Goal: Task Accomplishment & Management: Manage account settings

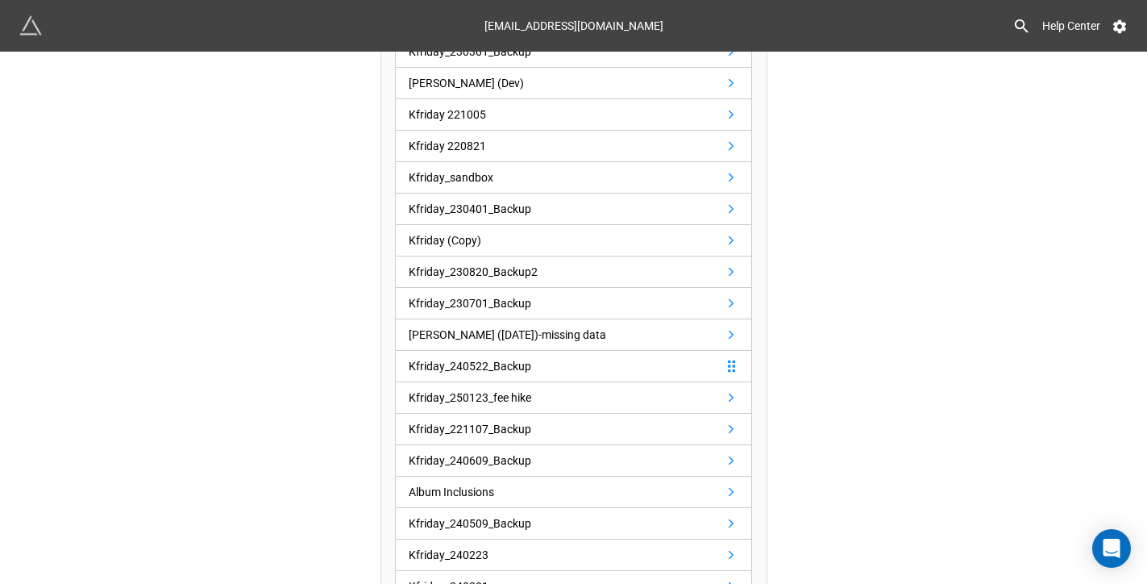
scroll to position [316, 0]
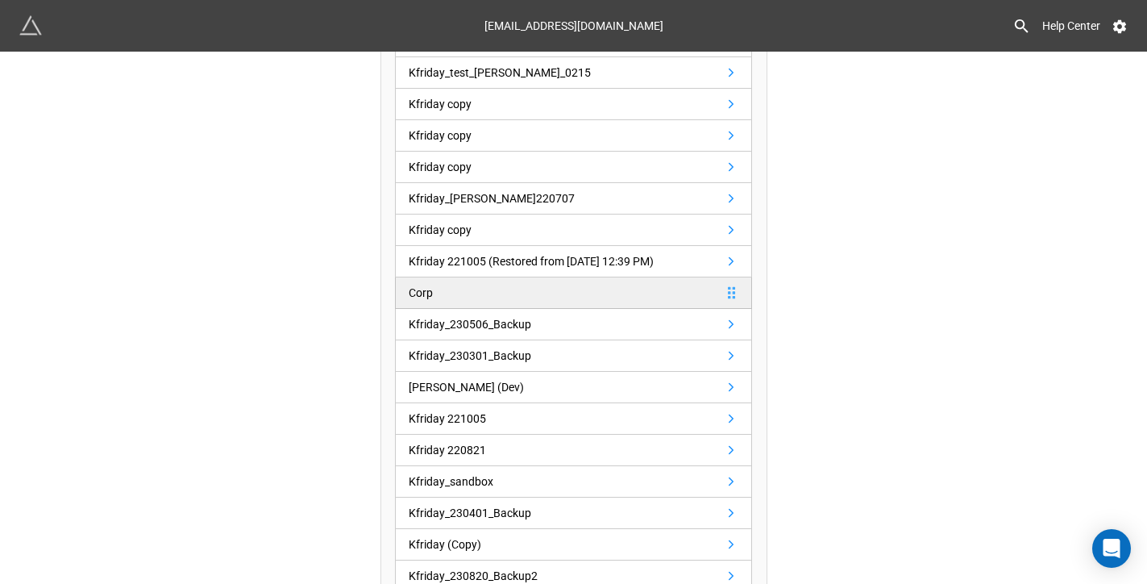
click at [578, 296] on link "Corp" at bounding box center [573, 292] width 357 height 31
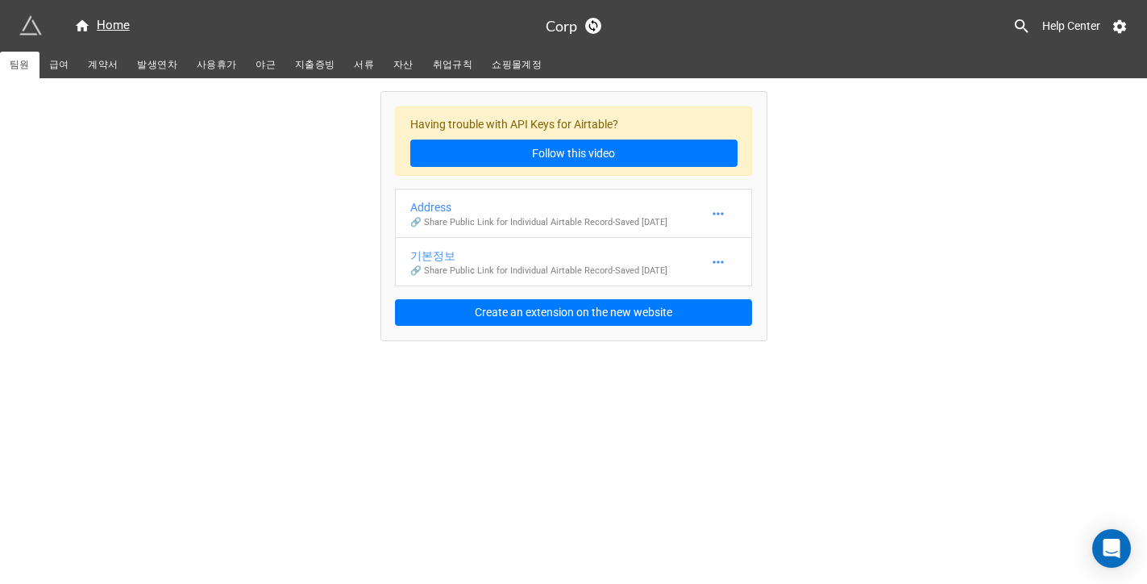
click at [160, 67] on span "발생연차" at bounding box center [156, 64] width 39 height 17
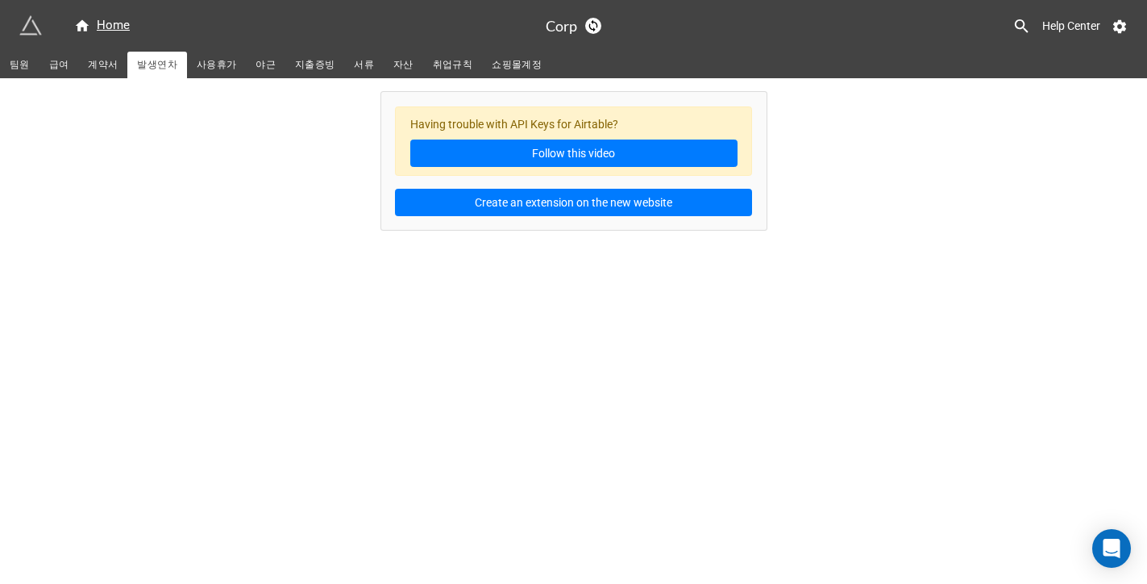
click at [197, 63] on span "사용휴가" at bounding box center [216, 64] width 39 height 17
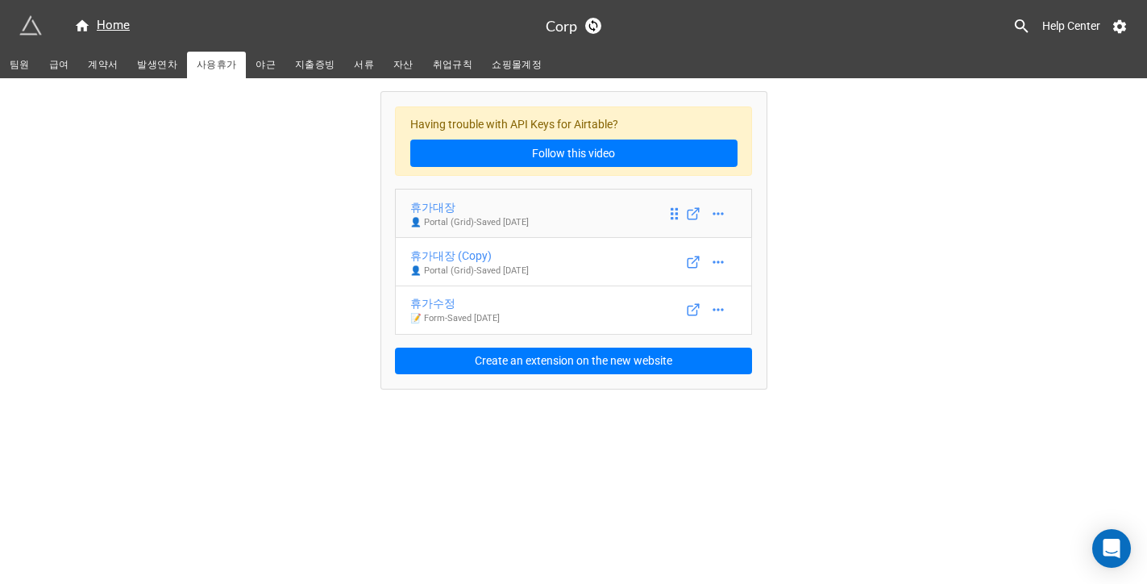
click at [499, 209] on div "휴가대장" at bounding box center [469, 207] width 118 height 18
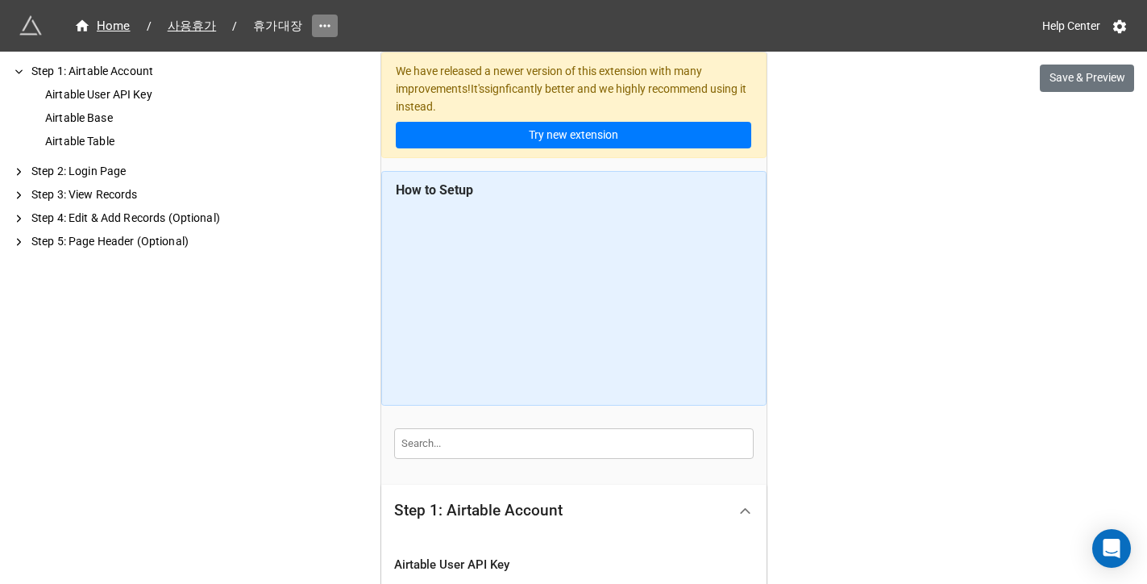
click at [317, 19] on icon at bounding box center [325, 26] width 16 height 16
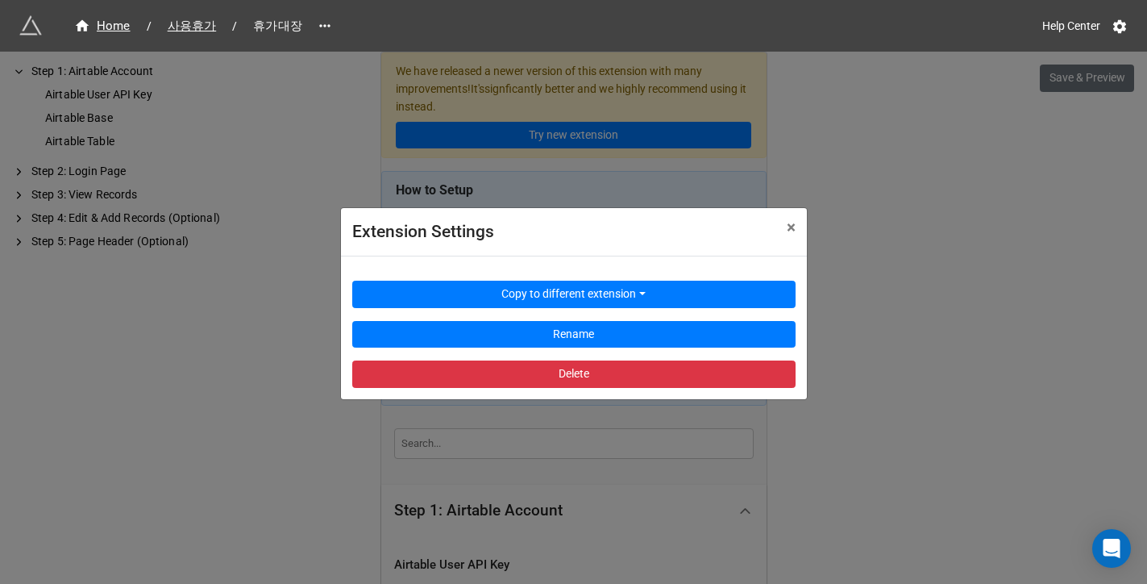
click at [288, 366] on div "Extension Settings × Close Copy to different extension Rename Delete" at bounding box center [573, 344] width 1147 height 584
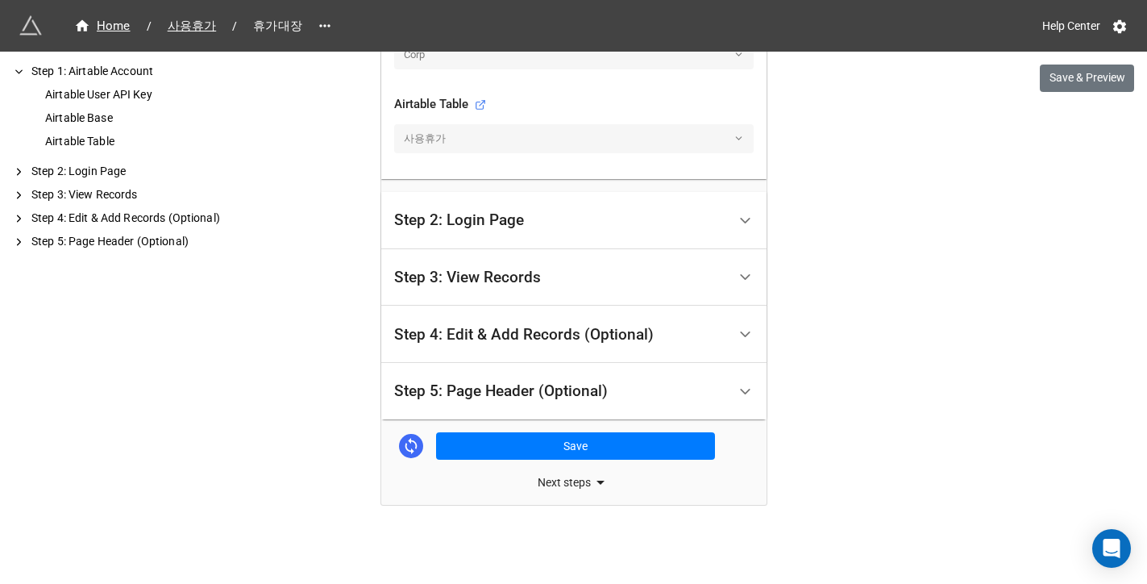
scroll to position [627, 0]
click at [447, 389] on div "Step 5: Page Header (Optional)" at bounding box center [501, 392] width 214 height 16
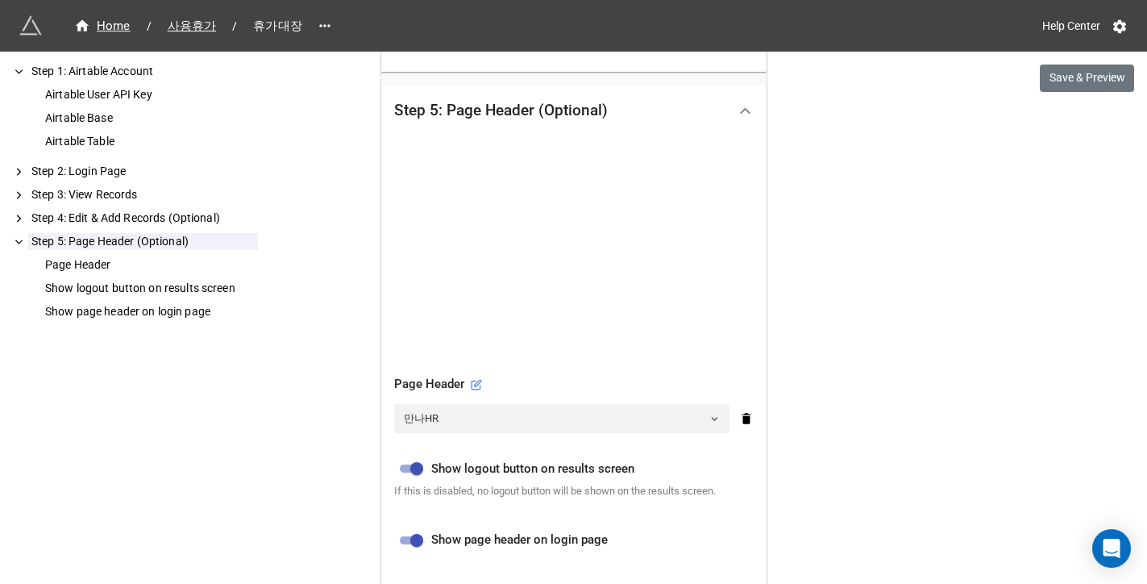
scroll to position [357, 0]
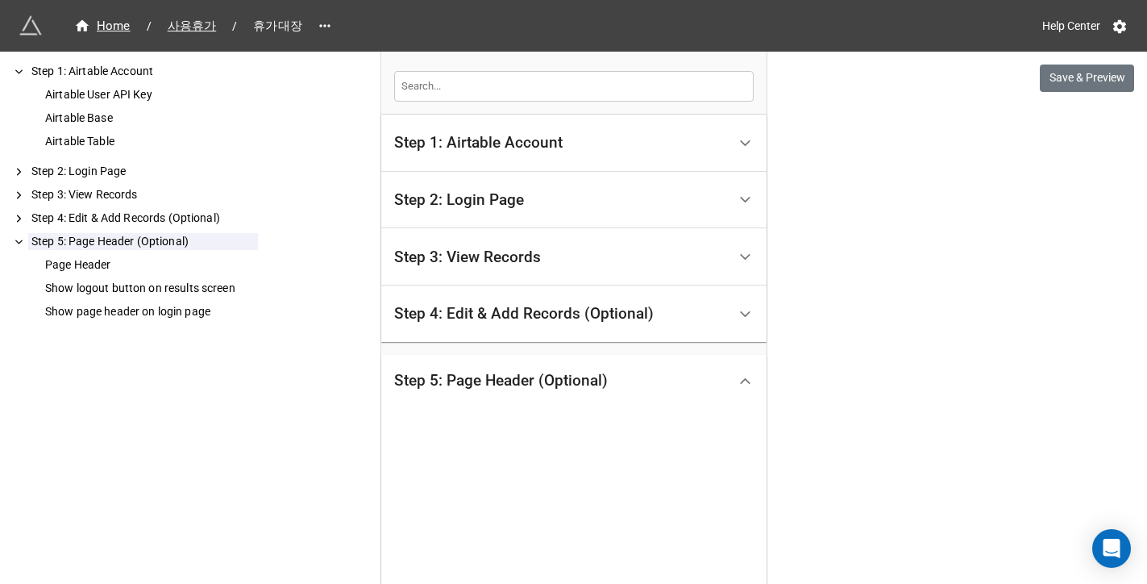
click at [521, 321] on div "Step 4: Edit & Add Records (Optional)" at bounding box center [524, 314] width 260 height 16
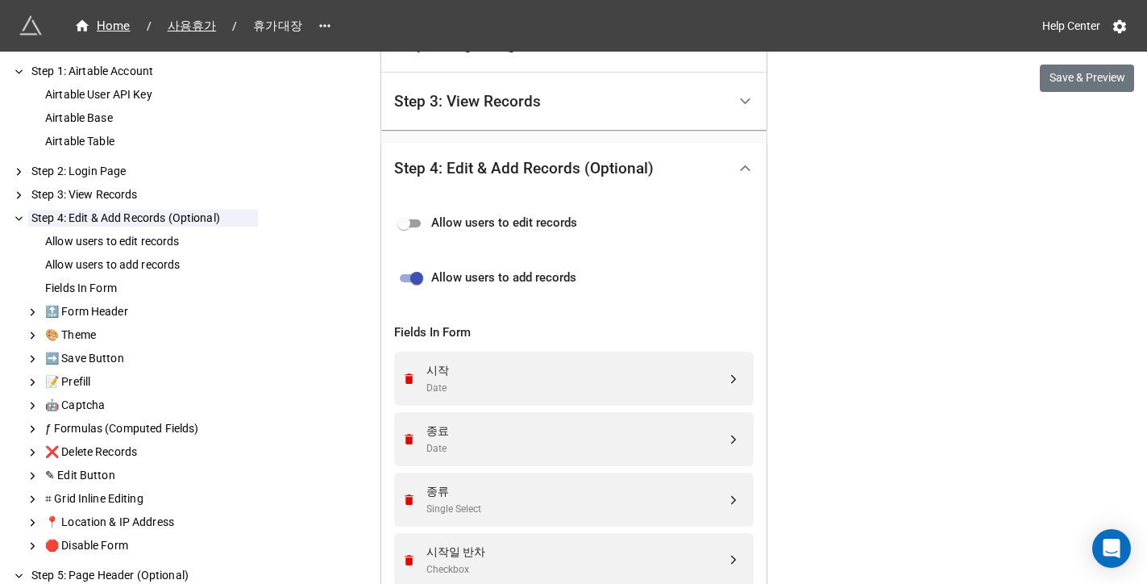
scroll to position [513, 0]
click at [410, 274] on input "checkbox" at bounding box center [417, 277] width 58 height 19
checkbox input "false"
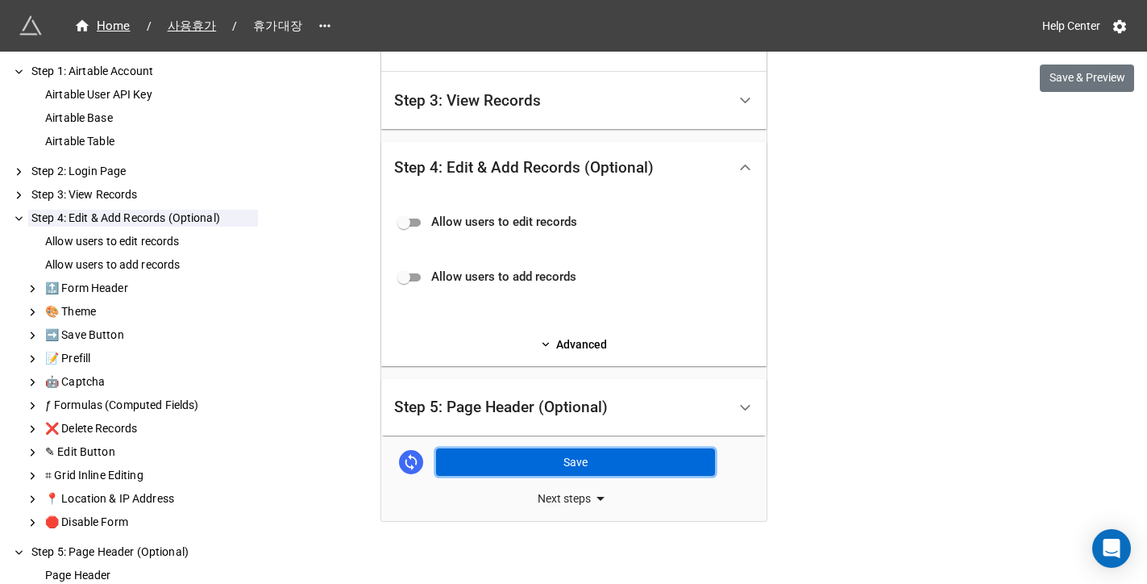
click at [533, 451] on button "Save" at bounding box center [575, 461] width 279 height 27
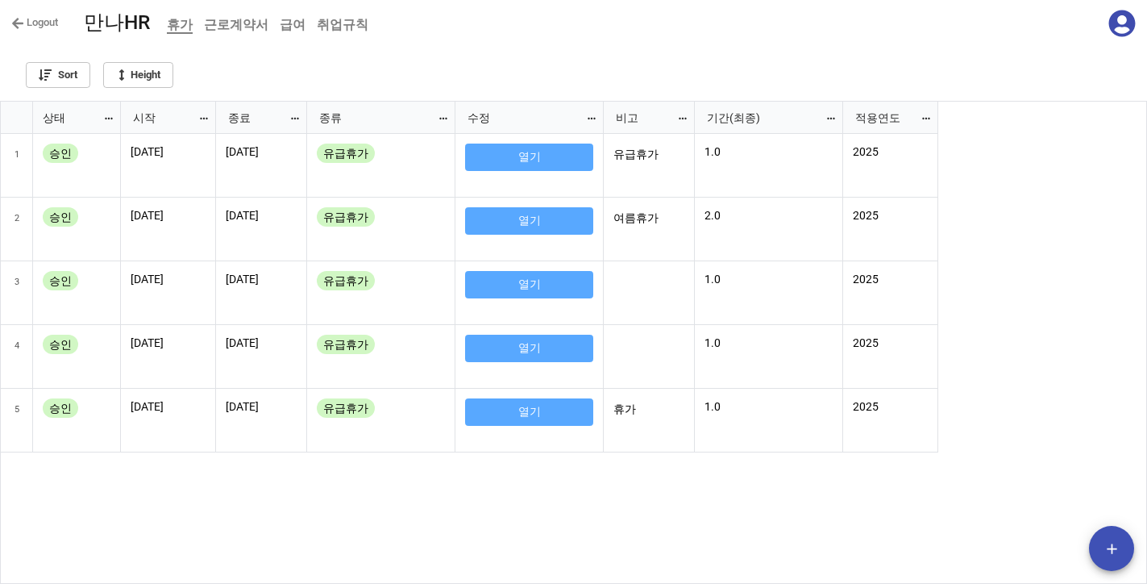
scroll to position [472, 1137]
click at [227, 31] on b "근로계약서" at bounding box center [236, 24] width 64 height 15
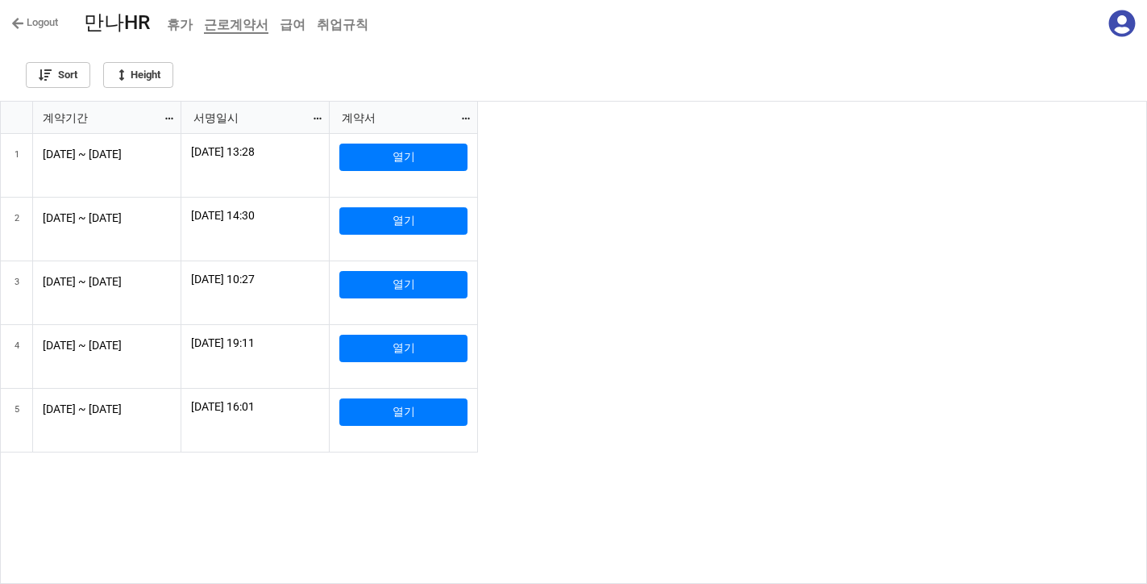
scroll to position [9, 9]
click at [185, 487] on div "[DATE] 13:28 열기 [DATE] 14:30 열기 [DATE] 10:27 열기 [DATE] 19:11 열기 [DATE] 16:01 열기" at bounding box center [664, 359] width 966 height 451
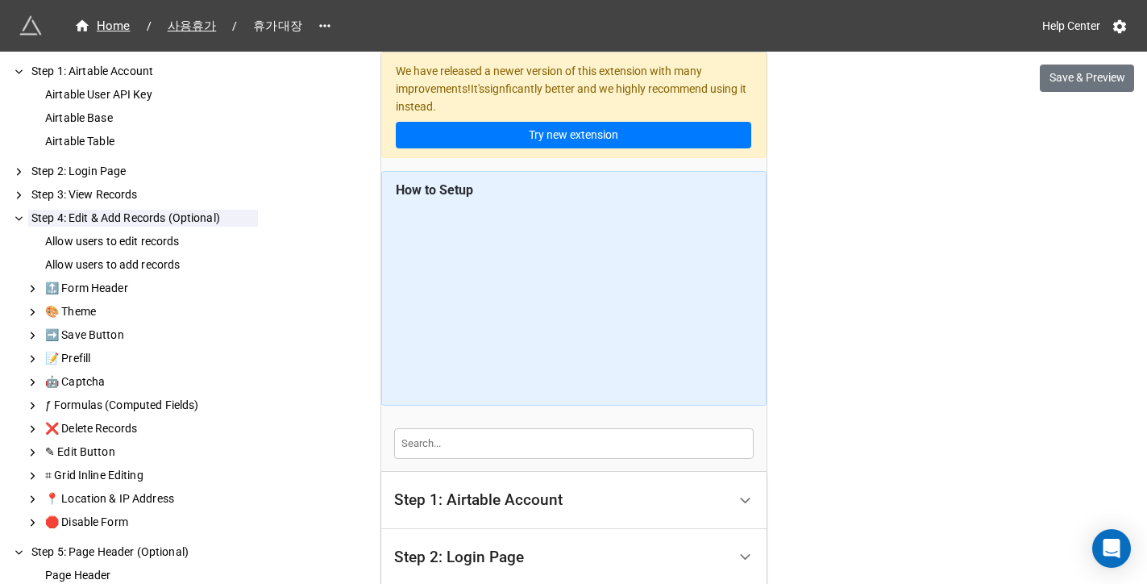
scroll to position [513, 0]
